Goal: Navigation & Orientation: Find specific page/section

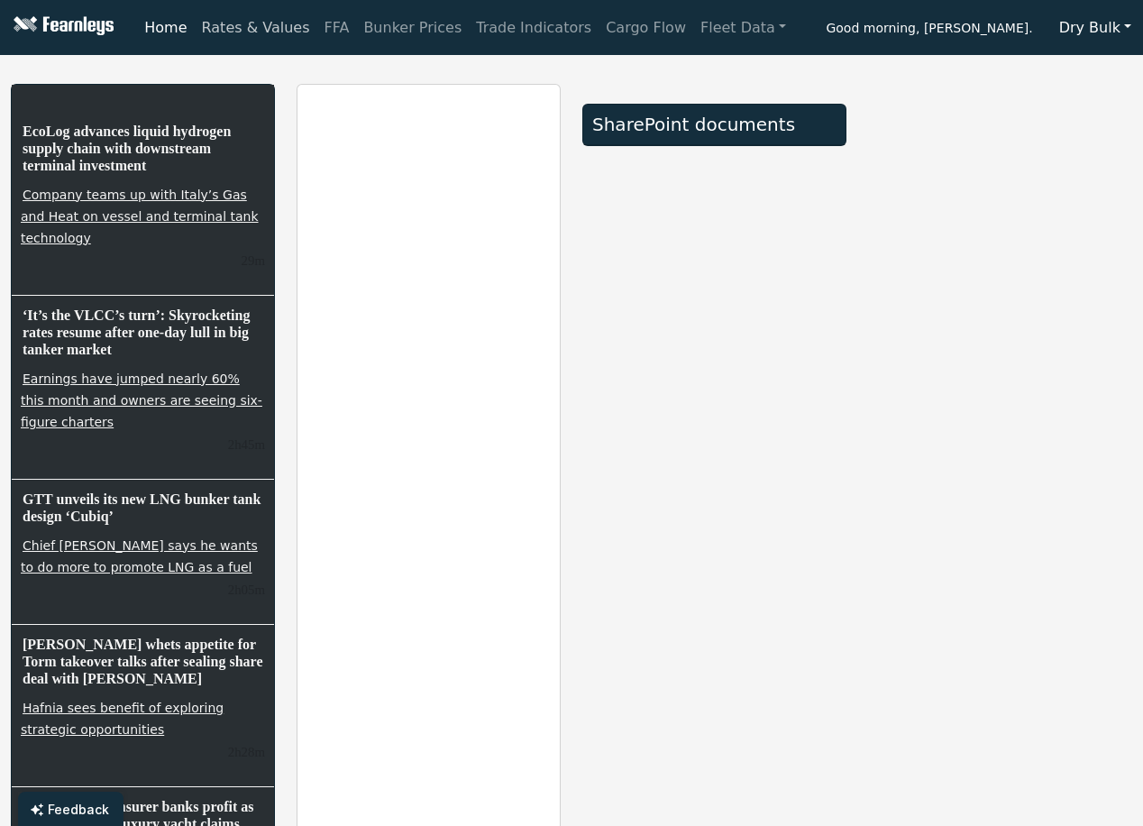
click at [255, 30] on link "Rates & Values" at bounding box center [256, 28] width 123 height 36
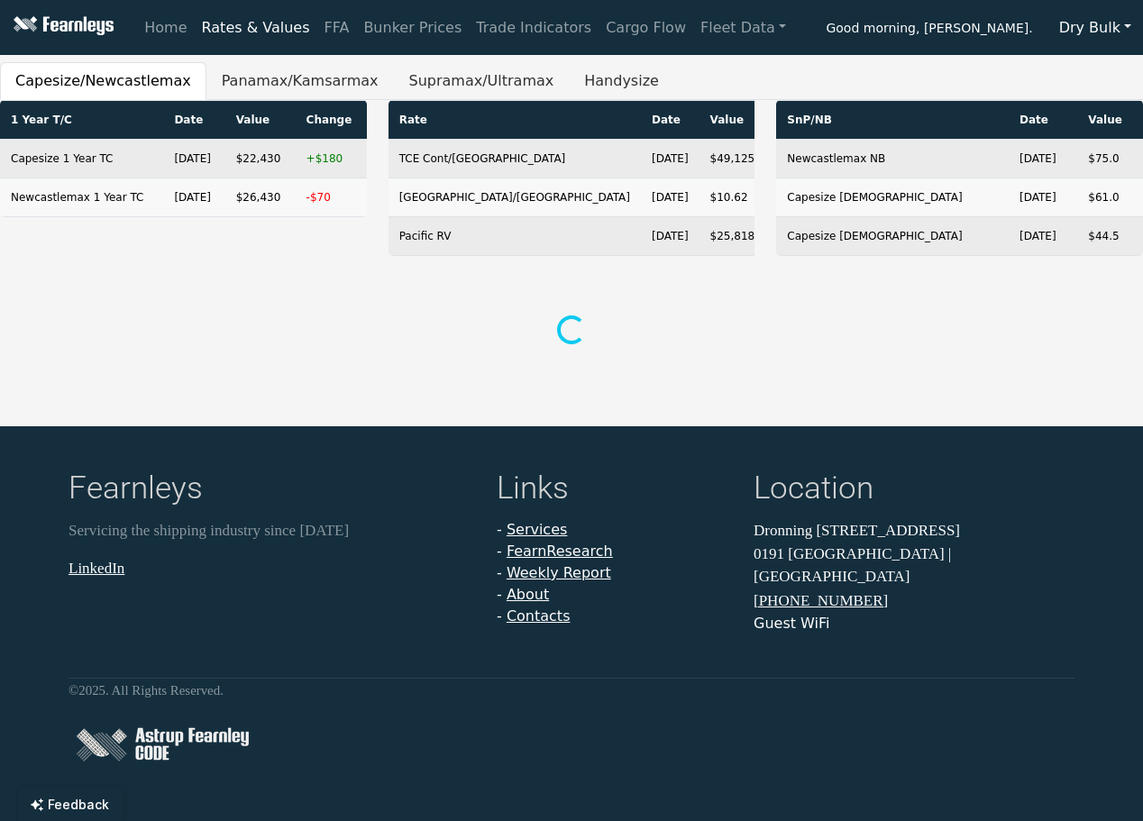
click at [1100, 20] on button "Dry Bulk" at bounding box center [1095, 28] width 96 height 34
click at [1103, 92] on link "Tankers" at bounding box center [1119, 98] width 142 height 29
